Goal: Contribute content

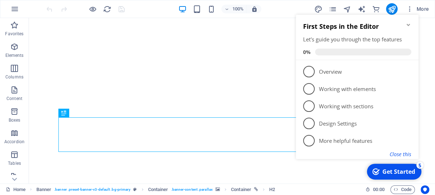
click at [400, 154] on button "Close this" at bounding box center [400, 154] width 22 height 7
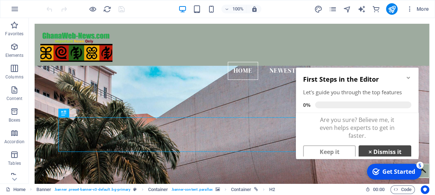
click at [390, 150] on link "× Dismiss it" at bounding box center [384, 152] width 53 height 13
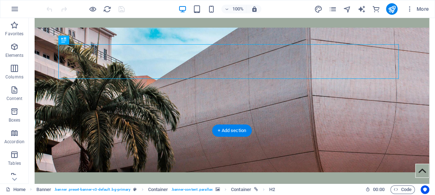
scroll to position [76, 0]
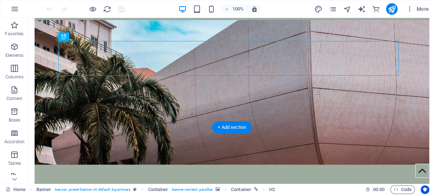
click at [99, 111] on figure at bounding box center [232, 92] width 394 height 145
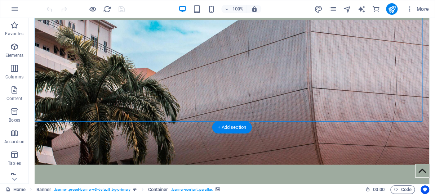
click at [99, 111] on figure at bounding box center [232, 92] width 394 height 145
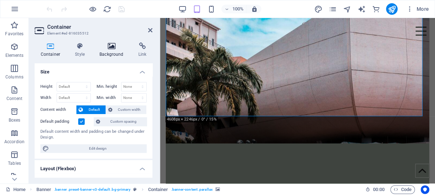
click at [113, 45] on icon at bounding box center [112, 46] width 36 height 7
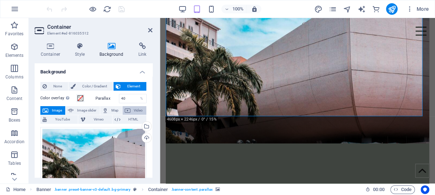
click at [133, 109] on span "Video" at bounding box center [139, 110] width 12 height 9
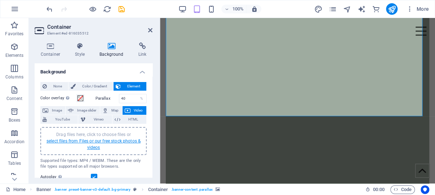
click at [89, 142] on link "select files from Files or our free stock photos & videos" at bounding box center [93, 145] width 94 height 12
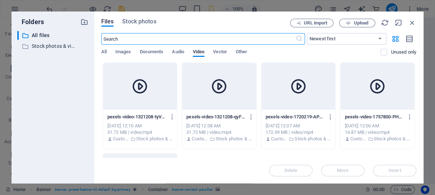
scroll to position [71, 0]
click at [357, 22] on span "Upload" at bounding box center [360, 23] width 15 height 4
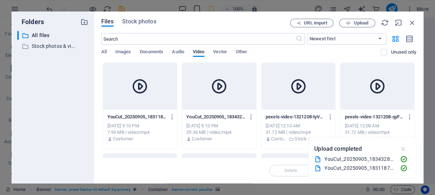
click at [402, 148] on icon "button" at bounding box center [403, 149] width 8 height 8
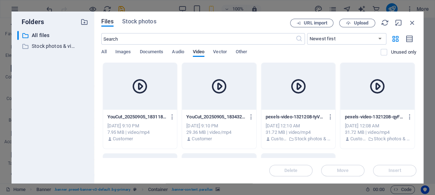
click at [144, 89] on icon at bounding box center [139, 86] width 17 height 17
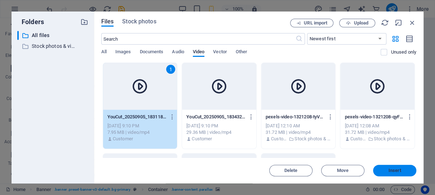
click at [395, 169] on span "Insert" at bounding box center [394, 171] width 13 height 4
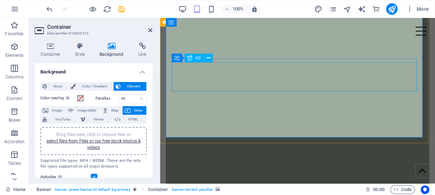
scroll to position [36, 0]
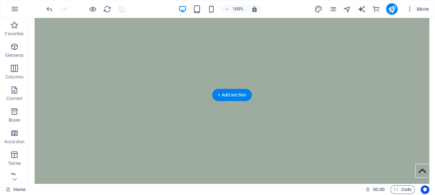
scroll to position [113, 0]
click at [12, 45] on icon "button" at bounding box center [14, 47] width 9 height 9
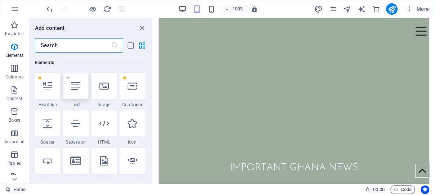
scroll to position [77, 0]
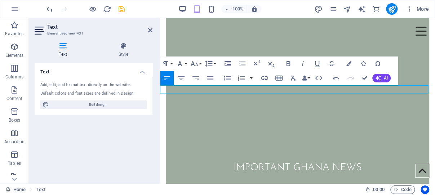
drag, startPoint x: 336, startPoint y: 88, endPoint x: 158, endPoint y: 88, distance: 177.6
click at [182, 78] on icon "button" at bounding box center [181, 78] width 6 height 4
click at [380, 78] on icon "button" at bounding box center [378, 78] width 6 height 6
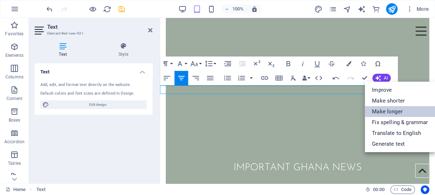
click at [392, 112] on link "Make longer" at bounding box center [400, 111] width 70 height 11
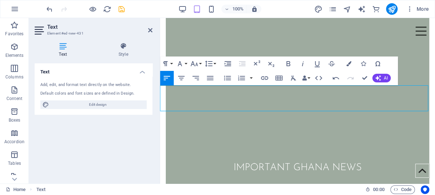
drag, startPoint x: 542, startPoint y: 96, endPoint x: 379, endPoint y: 102, distance: 163.6
click at [120, 9] on icon "save" at bounding box center [121, 9] width 8 height 8
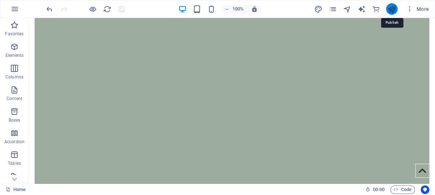
click at [0, 0] on icon "publish" at bounding box center [0, 0] width 0 height 0
